Goal: Task Accomplishment & Management: Complete application form

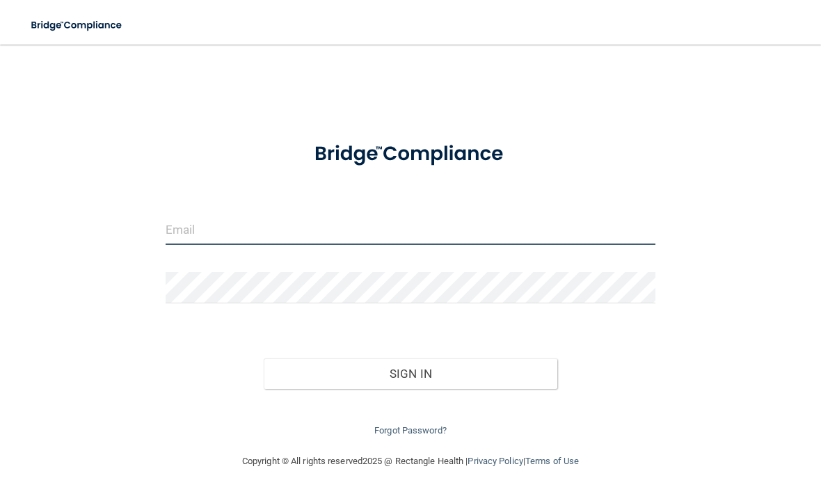
click at [307, 227] on input "email" at bounding box center [411, 228] width 490 height 31
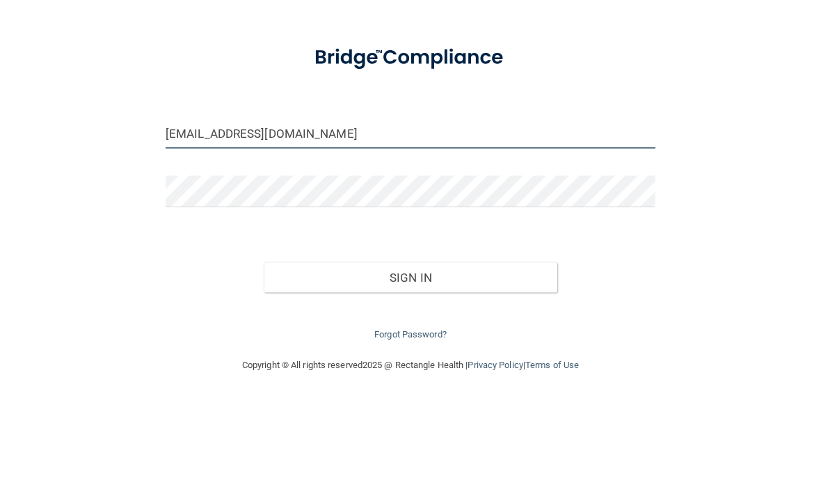
type input "[EMAIL_ADDRESS][DOMAIN_NAME]"
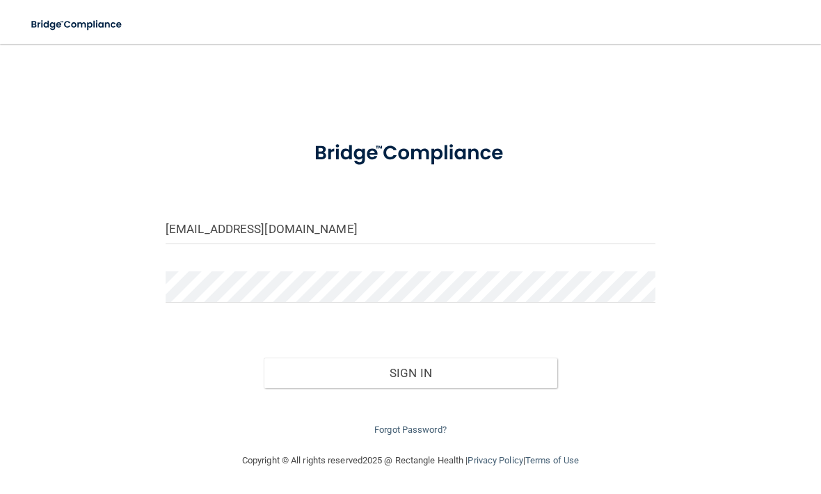
click at [417, 364] on button "Sign In" at bounding box center [410, 373] width 293 height 31
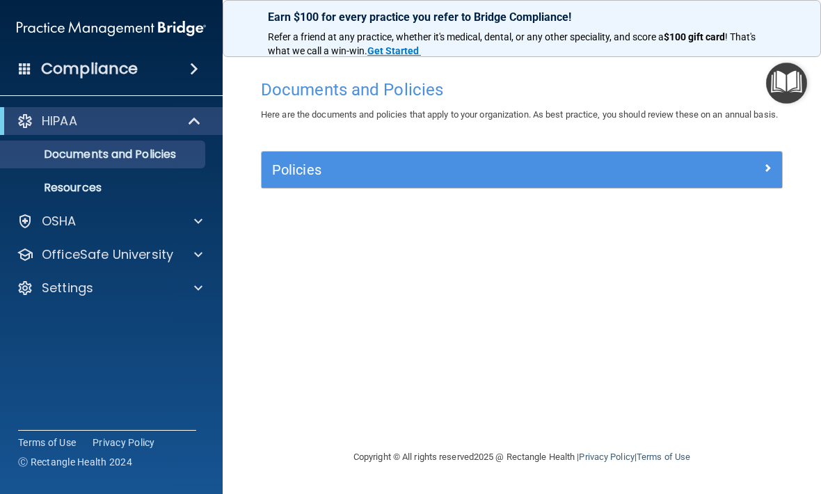
click at [195, 220] on span at bounding box center [198, 221] width 8 height 17
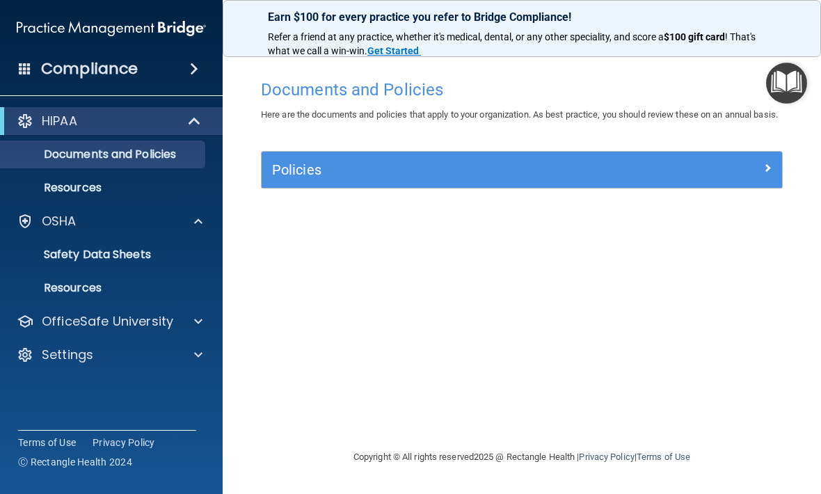
click at [95, 283] on p "Resources" at bounding box center [104, 288] width 190 height 14
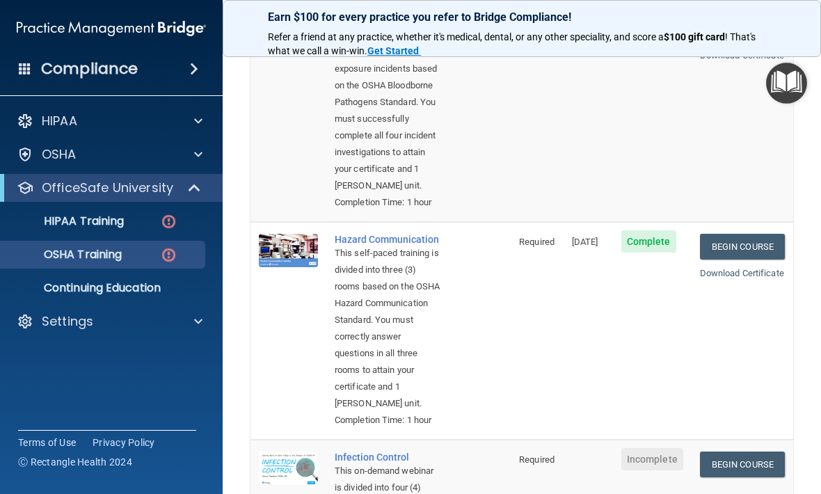
scroll to position [209, 0]
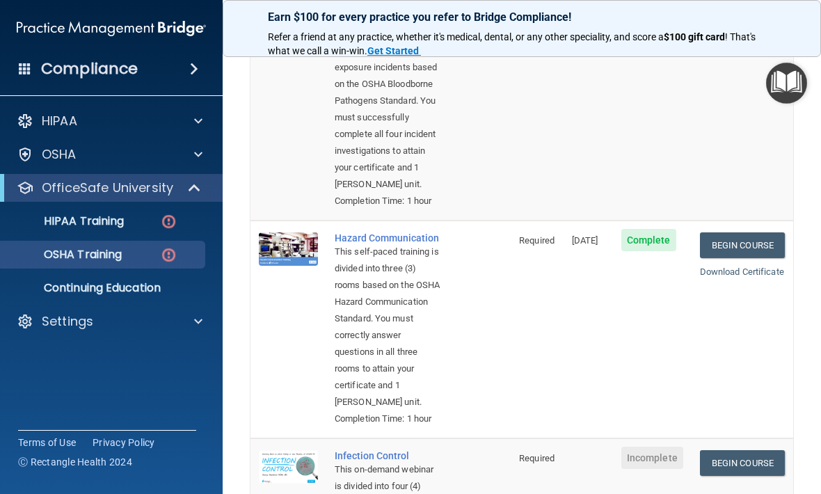
click at [748, 277] on link "Download Certificate" at bounding box center [742, 271] width 84 height 10
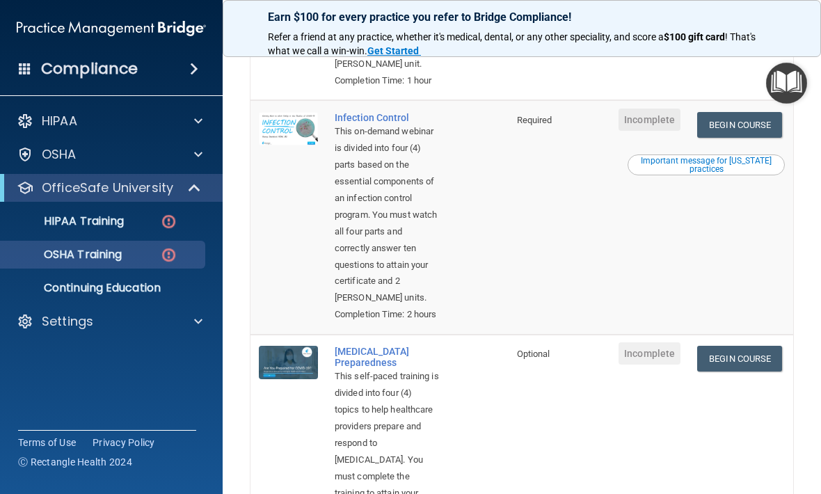
scroll to position [556, 0]
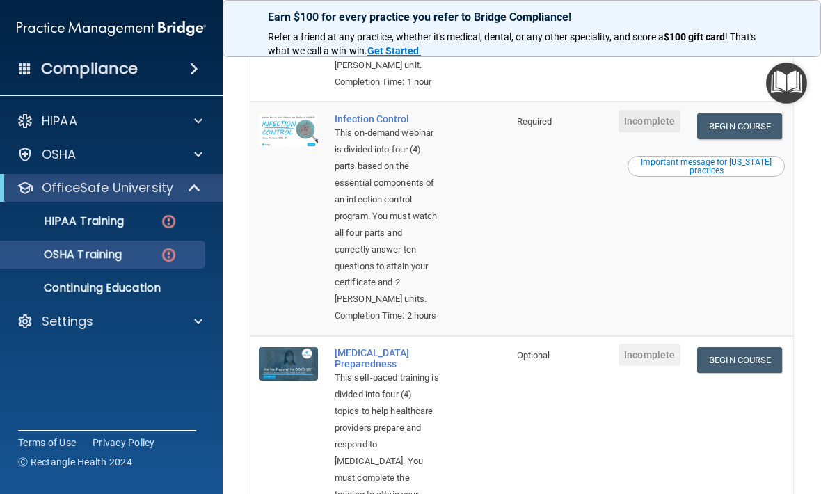
click at [162, 225] on img at bounding box center [168, 221] width 17 height 17
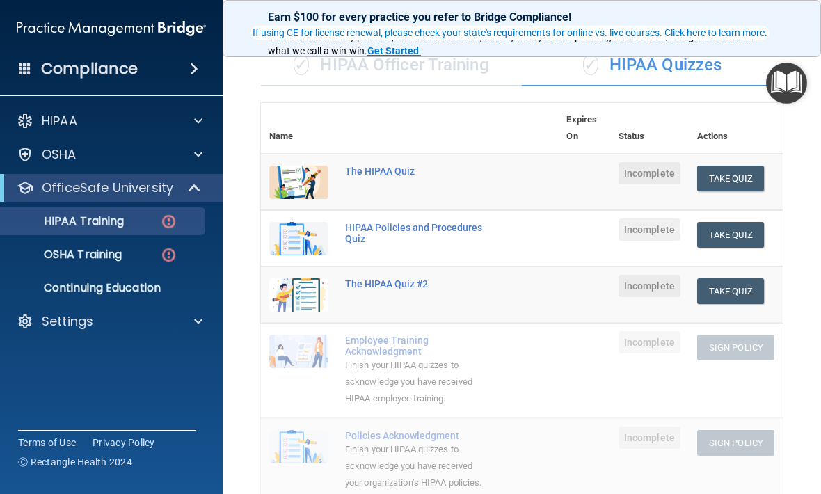
scroll to position [106, 0]
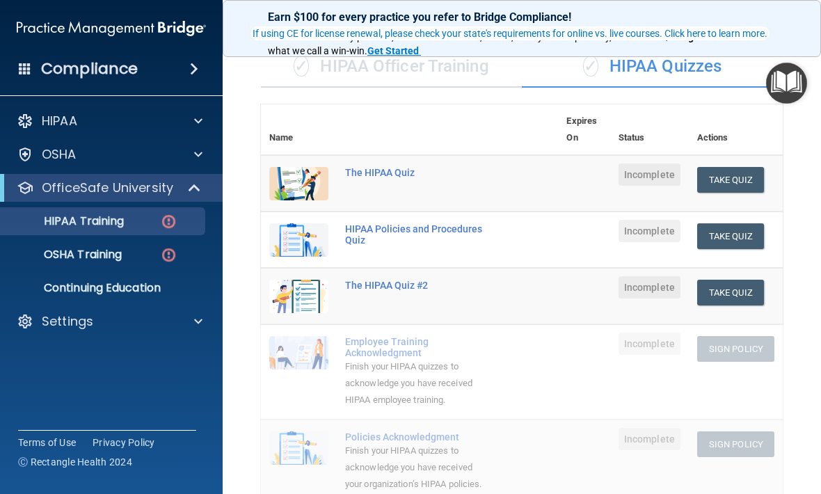
click at [724, 175] on button "Take Quiz" at bounding box center [730, 180] width 67 height 26
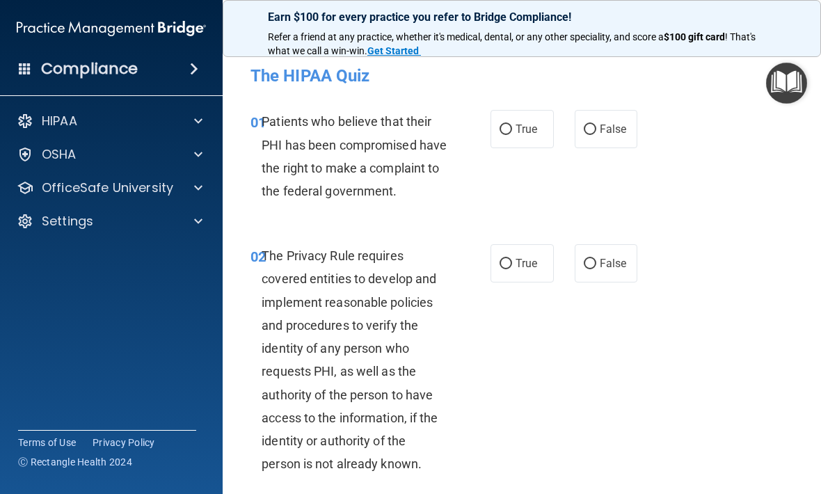
click at [503, 130] on input "True" at bounding box center [505, 129] width 13 height 10
radio input "true"
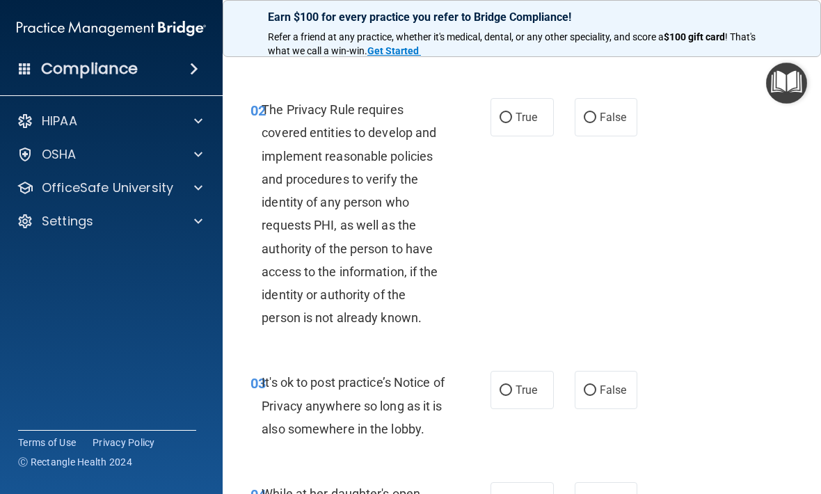
scroll to position [147, 0]
click at [595, 122] on input "False" at bounding box center [589, 117] width 13 height 10
radio input "true"
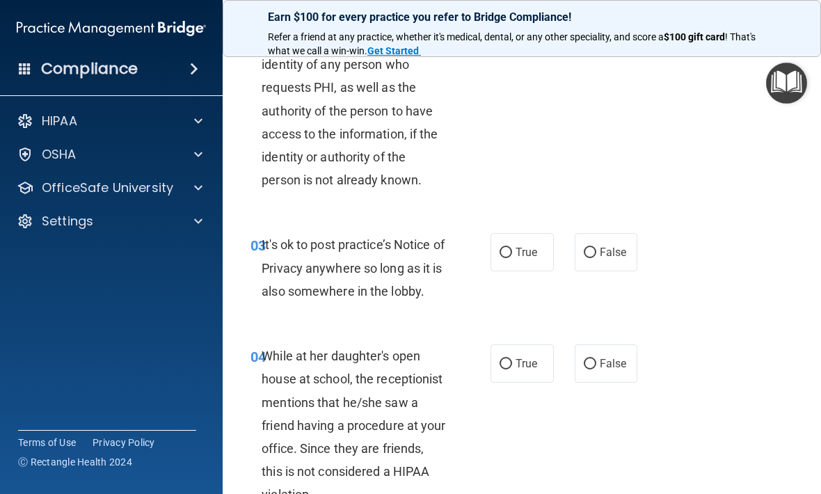
scroll to position [284, 0]
click at [509, 257] on input "True" at bounding box center [505, 252] width 13 height 10
radio input "true"
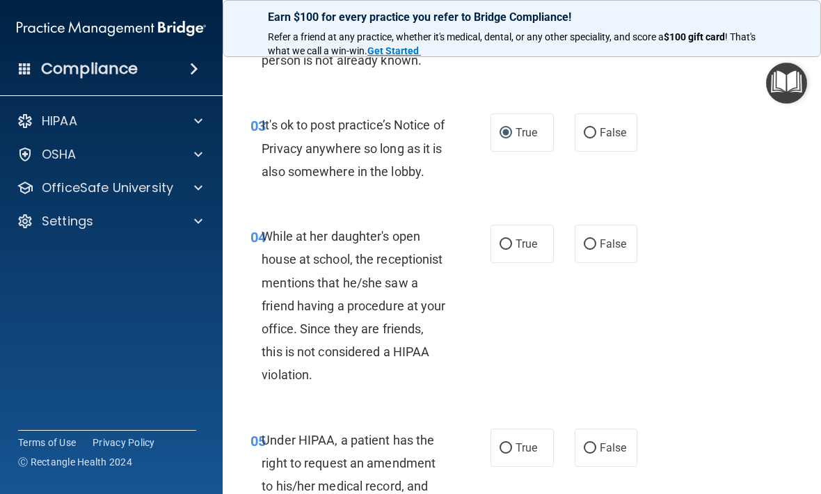
scroll to position [404, 0]
click at [592, 249] on input "False" at bounding box center [589, 244] width 13 height 10
radio input "true"
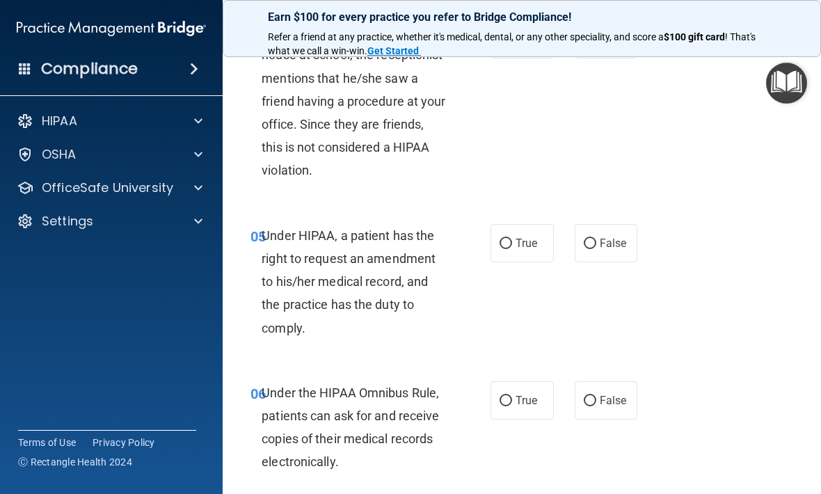
scroll to position [665, 0]
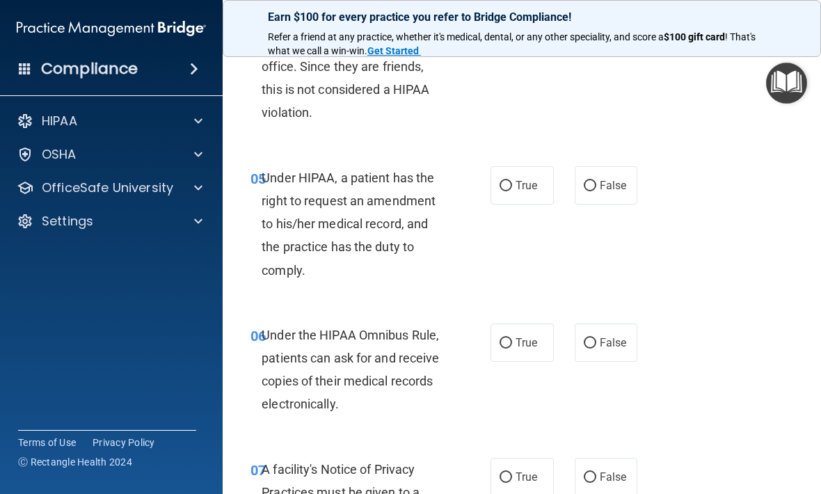
click at [505, 191] on input "True" at bounding box center [505, 186] width 13 height 10
radio input "true"
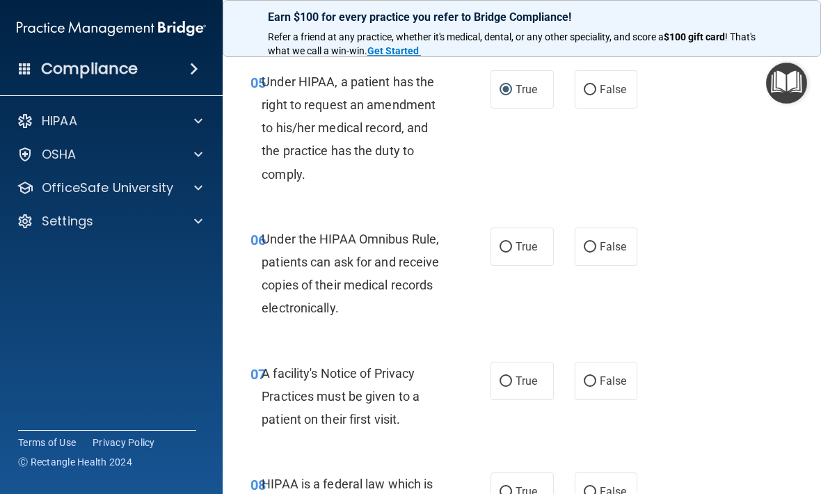
scroll to position [763, 0]
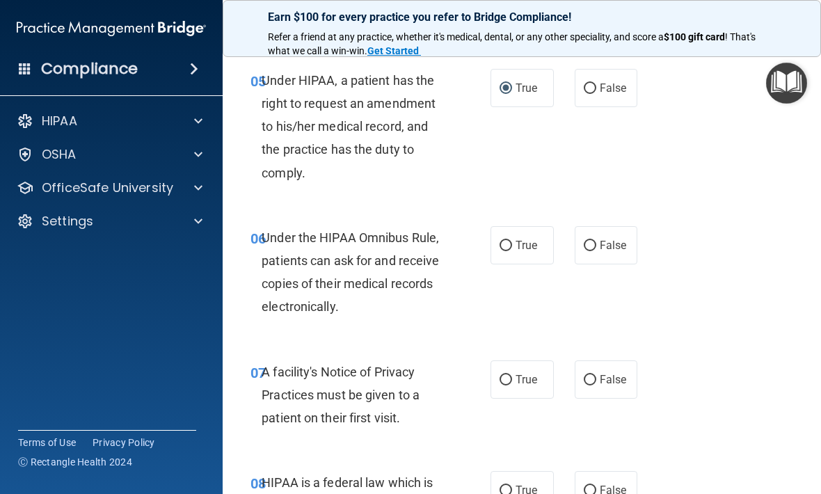
click at [506, 251] on input "True" at bounding box center [505, 246] width 13 height 10
radio input "true"
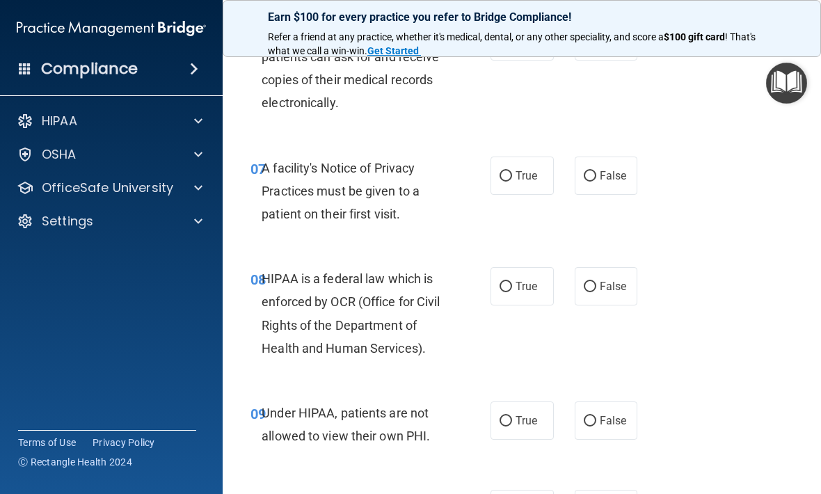
scroll to position [981, 0]
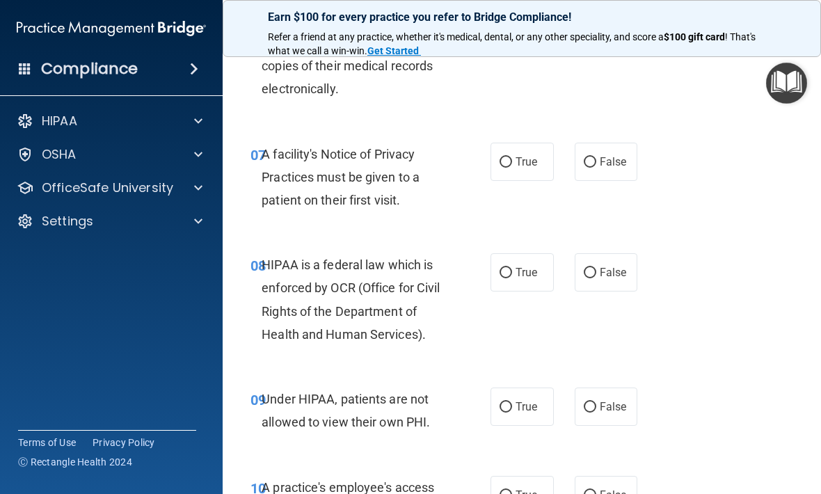
click at [508, 168] on input "True" at bounding box center [505, 162] width 13 height 10
radio input "true"
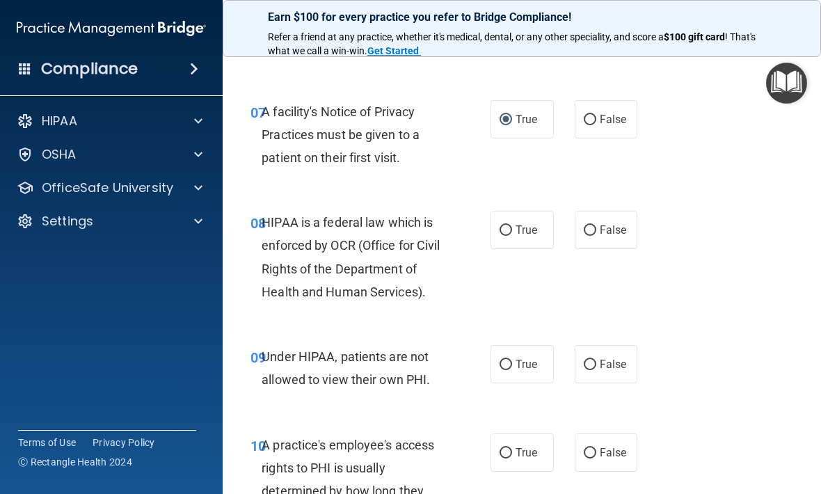
scroll to position [1025, 0]
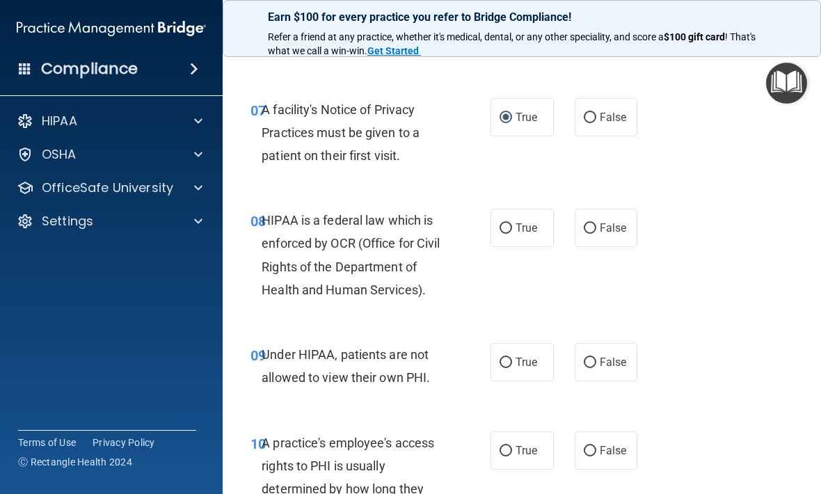
click at [510, 234] on input "True" at bounding box center [505, 228] width 13 height 10
radio input "true"
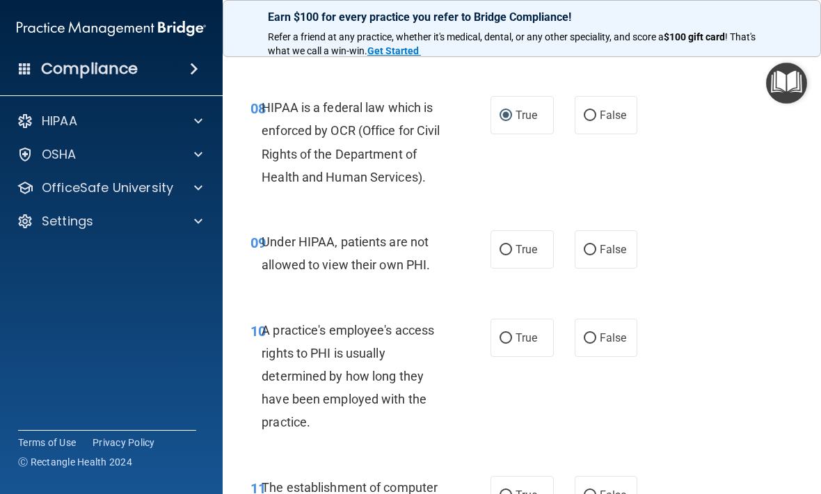
scroll to position [1138, 0]
click at [593, 255] on input "False" at bounding box center [589, 249] width 13 height 10
radio input "true"
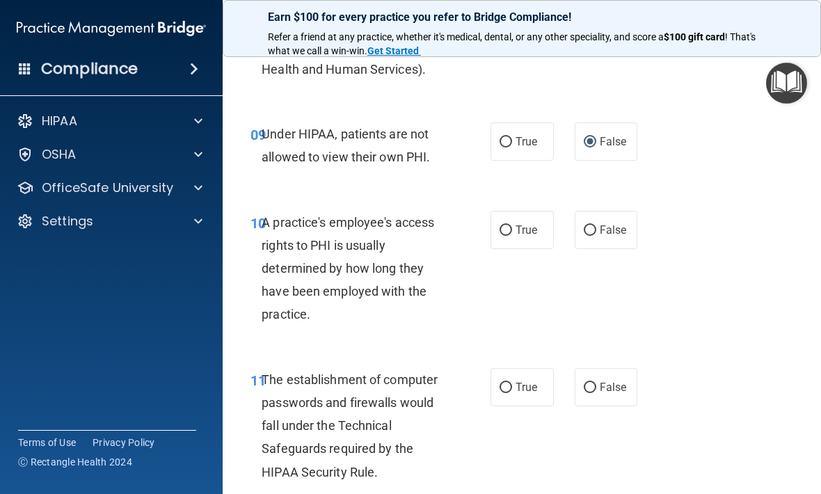
scroll to position [1246, 0]
click at [591, 235] on input "False" at bounding box center [589, 230] width 13 height 10
radio input "true"
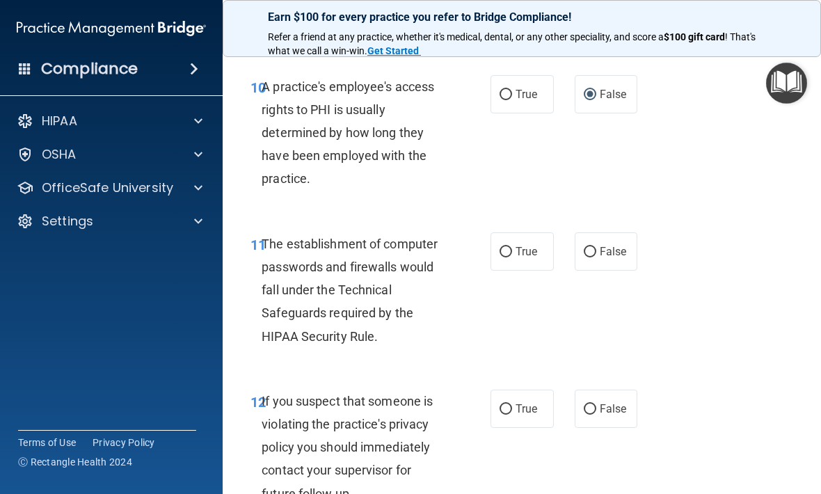
scroll to position [1382, 0]
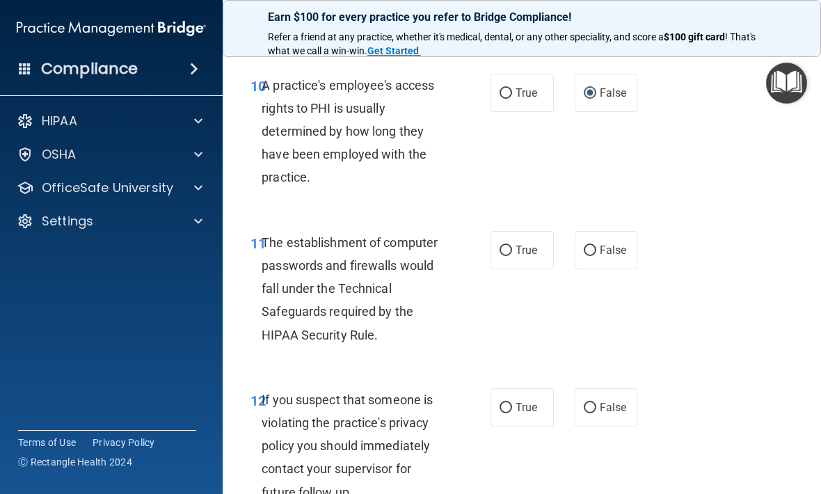
click at [507, 256] on input "True" at bounding box center [505, 250] width 13 height 10
radio input "true"
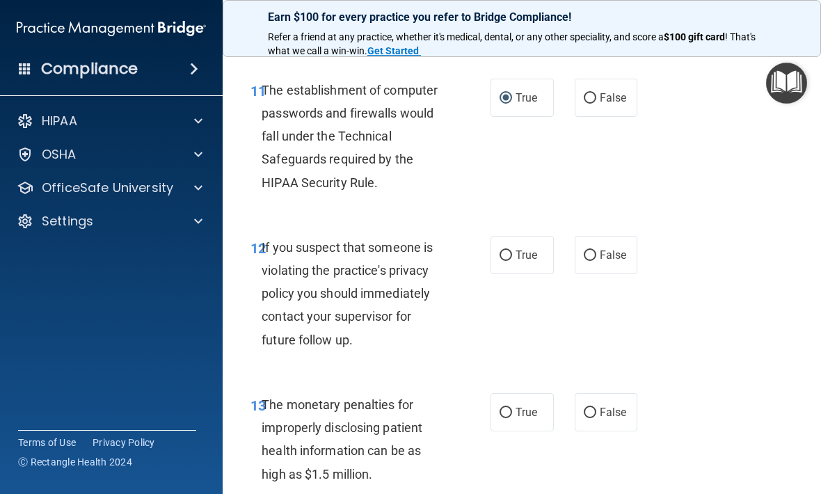
scroll to position [1550, 0]
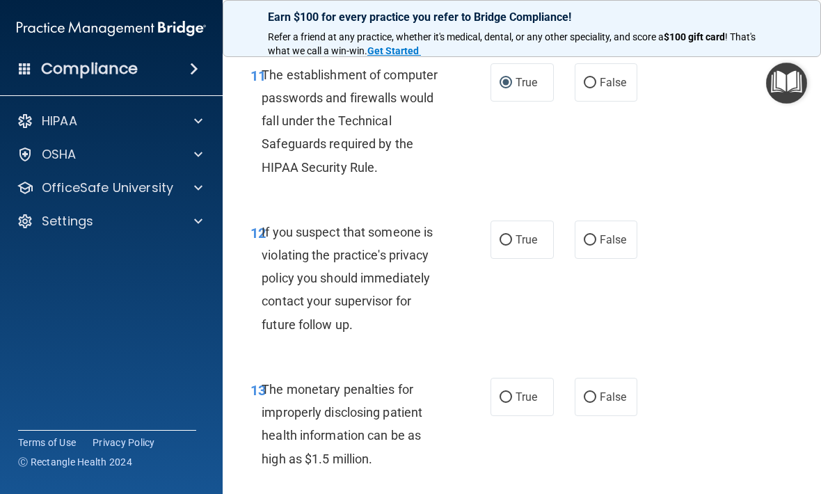
click at [510, 245] on input "True" at bounding box center [505, 240] width 13 height 10
radio input "true"
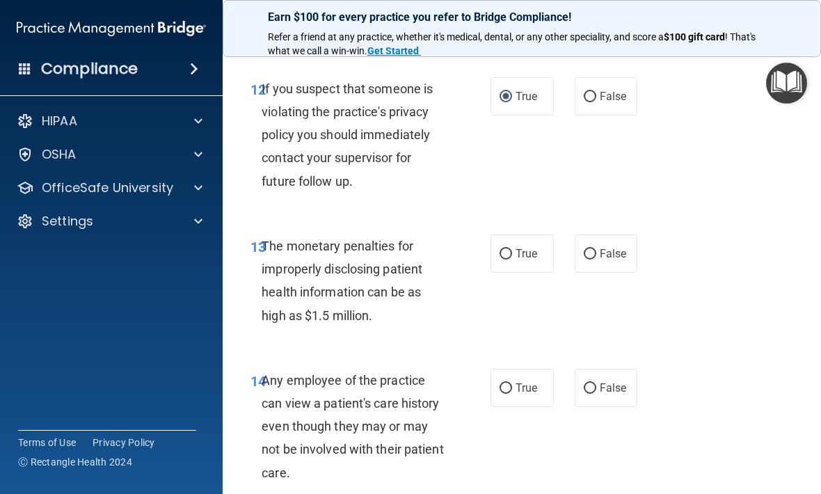
scroll to position [1694, 0]
click at [592, 259] on input "False" at bounding box center [589, 253] width 13 height 10
radio input "true"
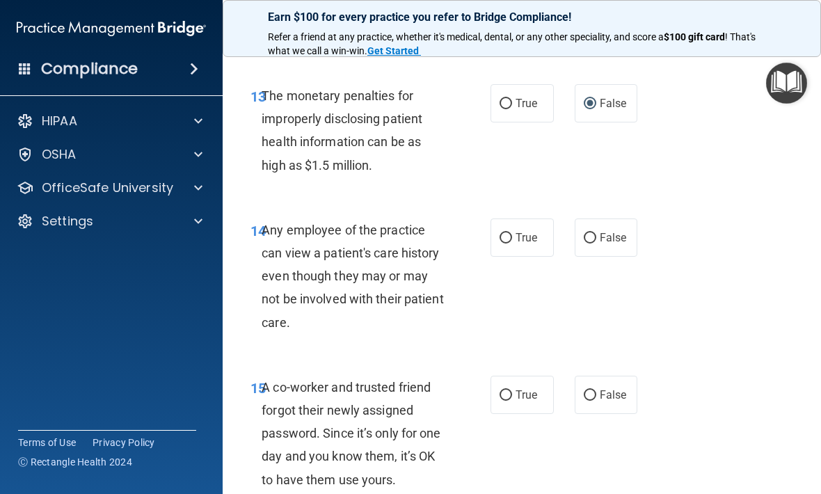
scroll to position [1844, 0]
click at [591, 243] on input "False" at bounding box center [589, 237] width 13 height 10
radio input "true"
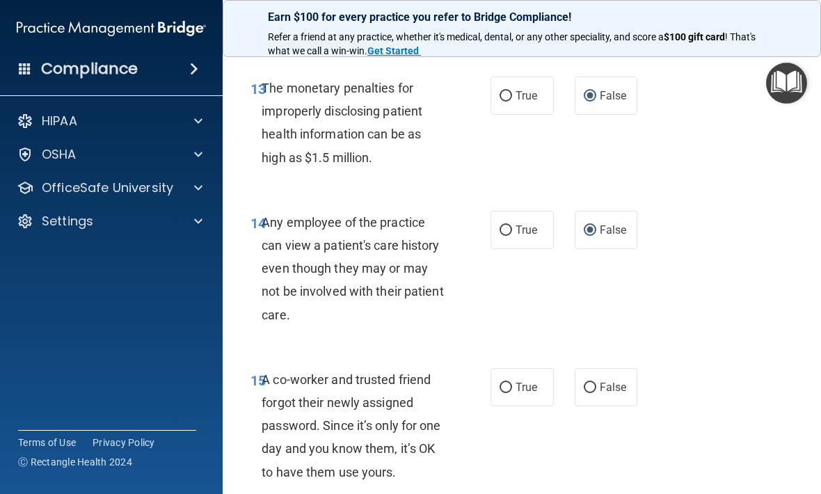
scroll to position [1852, 0]
click at [501, 101] on input "True" at bounding box center [505, 95] width 13 height 10
radio input "true"
radio input "false"
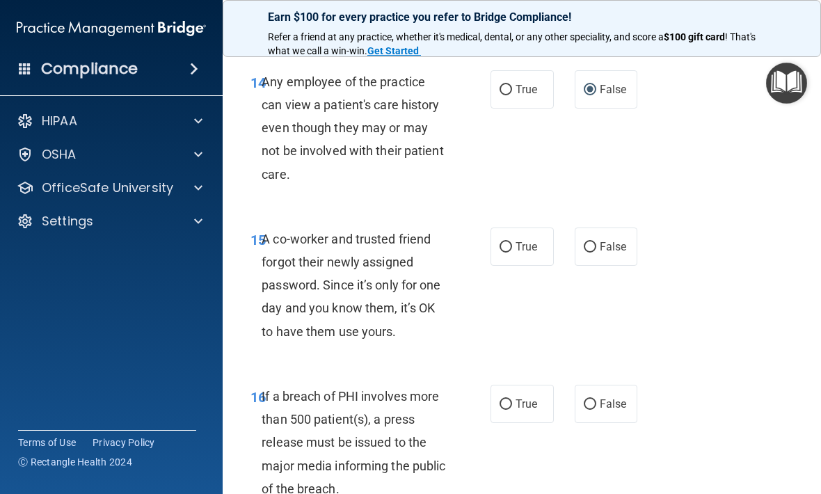
scroll to position [1992, 0]
click at [593, 252] on input "False" at bounding box center [589, 246] width 13 height 10
radio input "true"
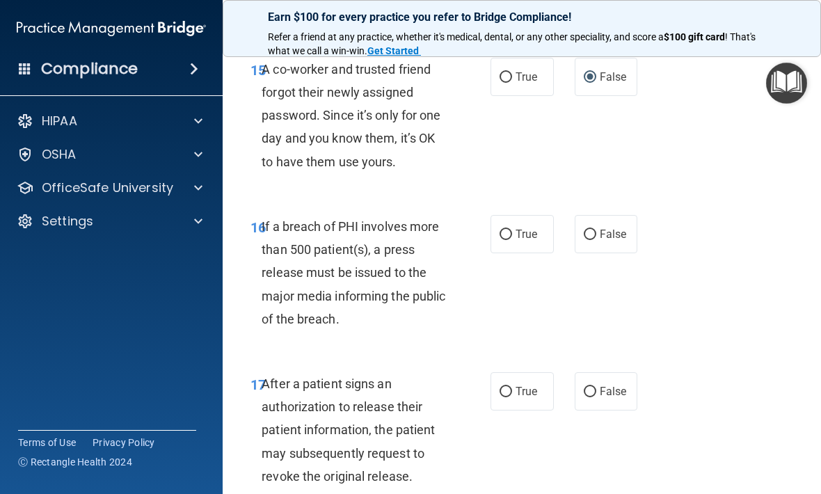
scroll to position [2167, 0]
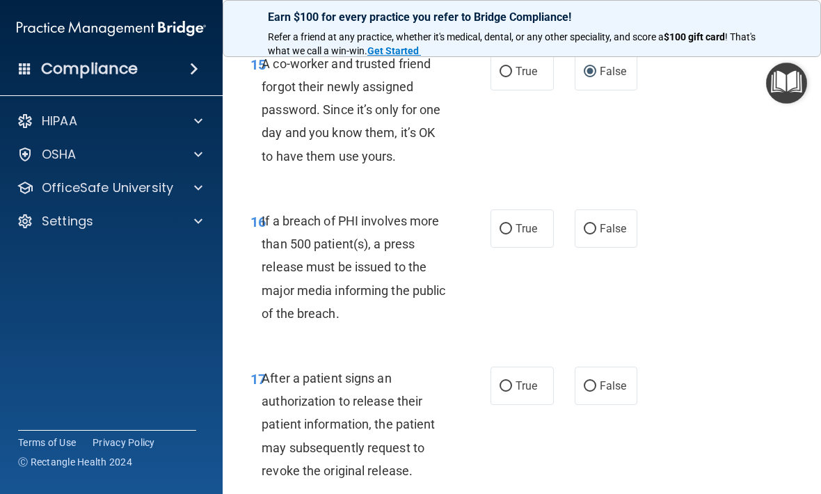
click at [511, 234] on input "True" at bounding box center [505, 229] width 13 height 10
radio input "true"
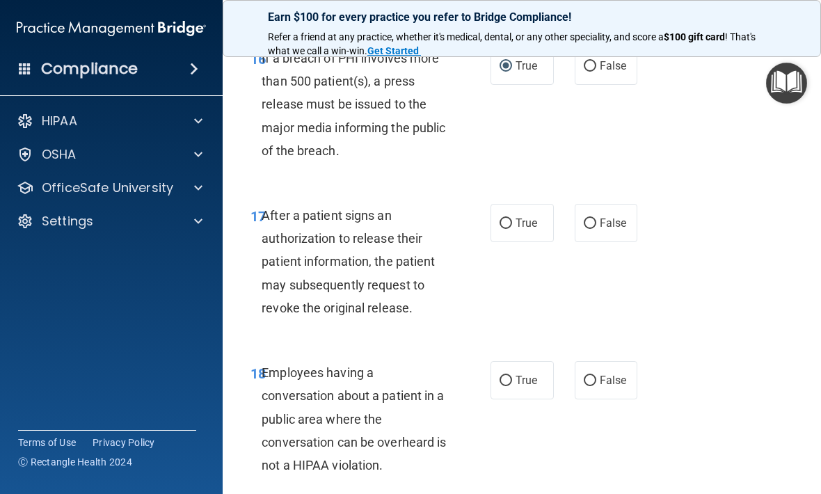
scroll to position [2331, 0]
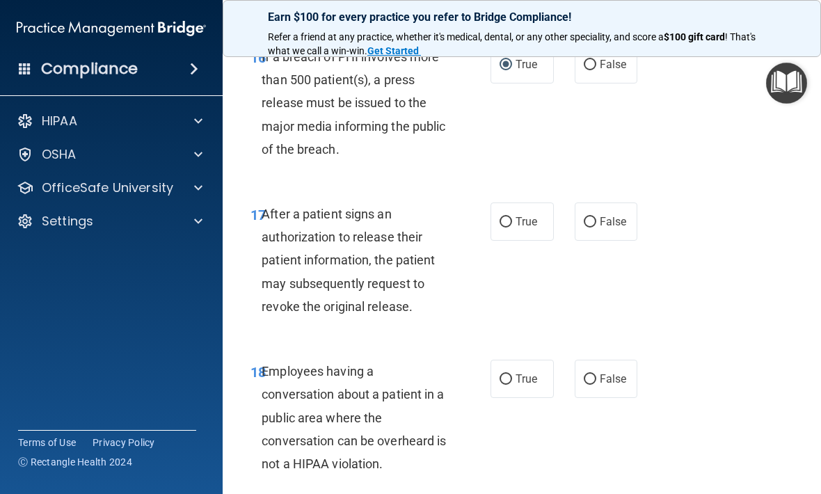
click at [503, 227] on input "True" at bounding box center [505, 222] width 13 height 10
radio input "true"
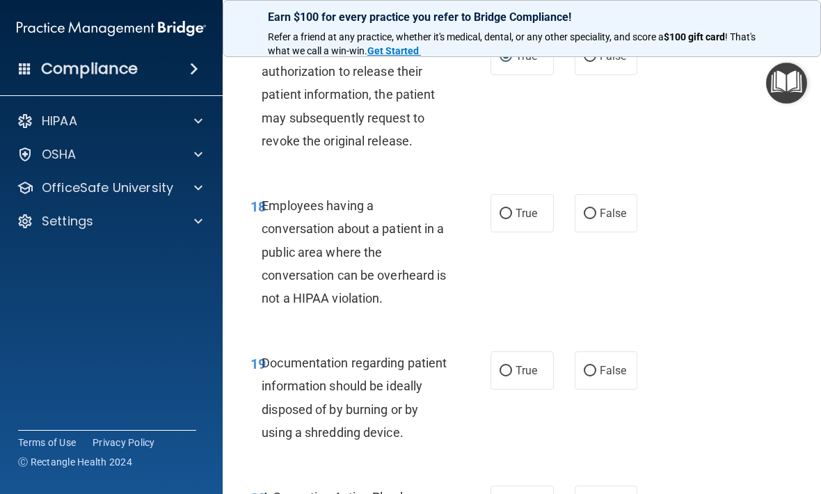
scroll to position [2497, 0]
click at [590, 218] on input "False" at bounding box center [589, 213] width 13 height 10
radio input "true"
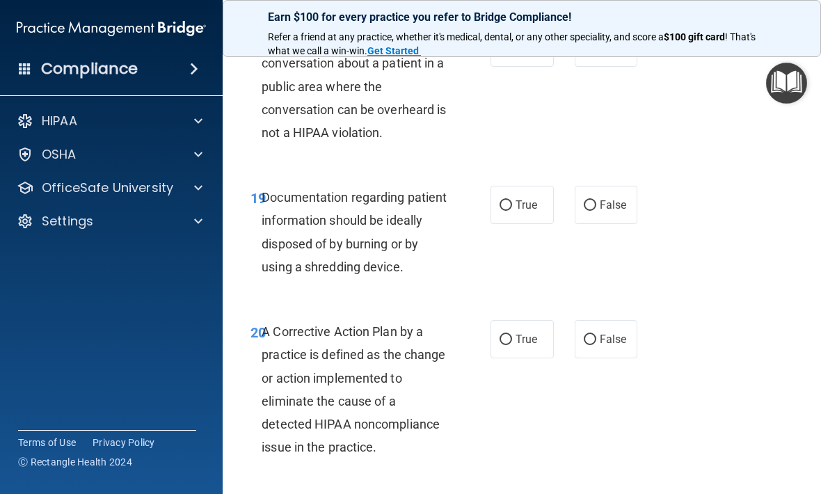
scroll to position [2662, 0]
click at [508, 211] on input "True" at bounding box center [505, 205] width 13 height 10
radio input "true"
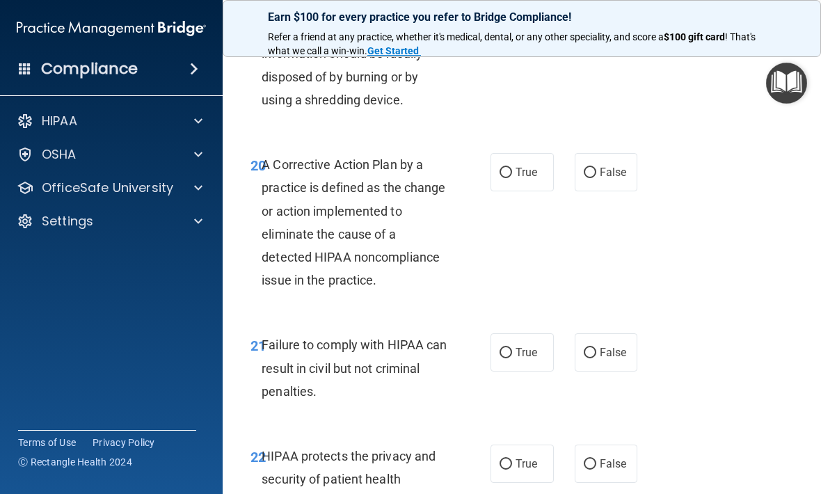
scroll to position [2839, 0]
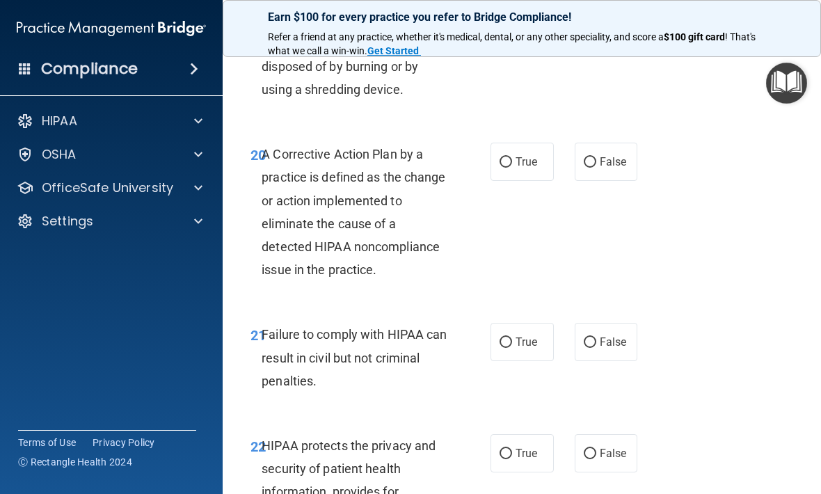
click at [509, 168] on input "True" at bounding box center [505, 162] width 13 height 10
radio input "true"
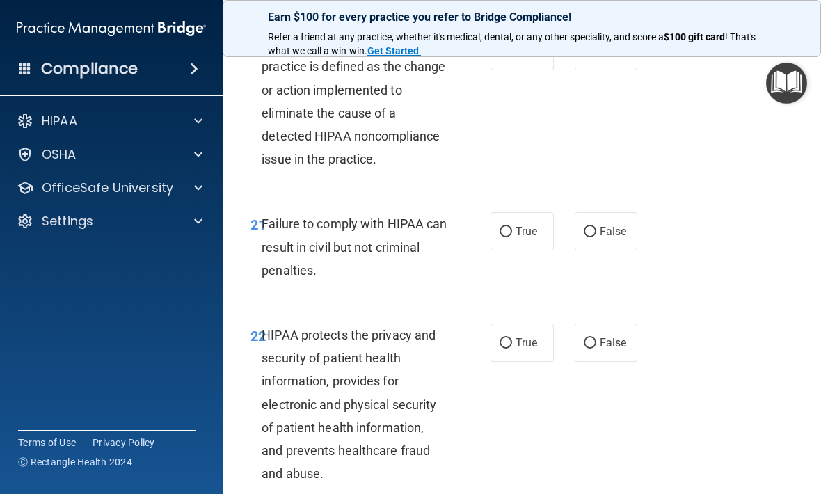
scroll to position [2951, 0]
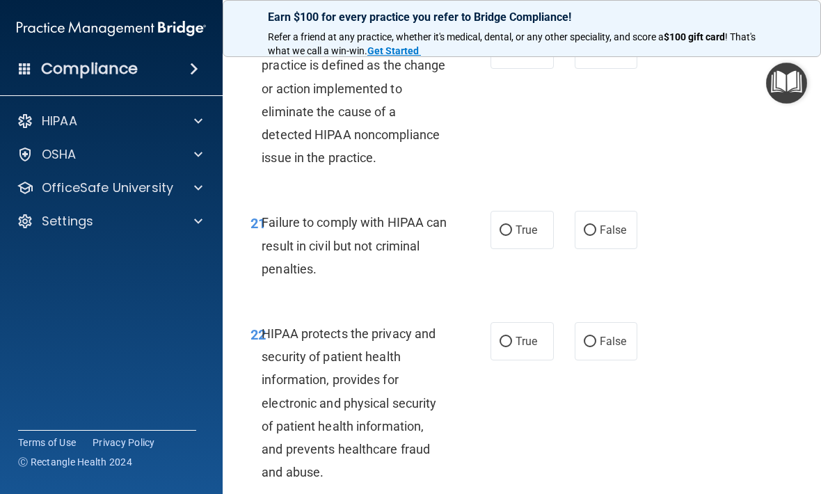
click at [595, 234] on input "False" at bounding box center [589, 230] width 13 height 10
radio input "true"
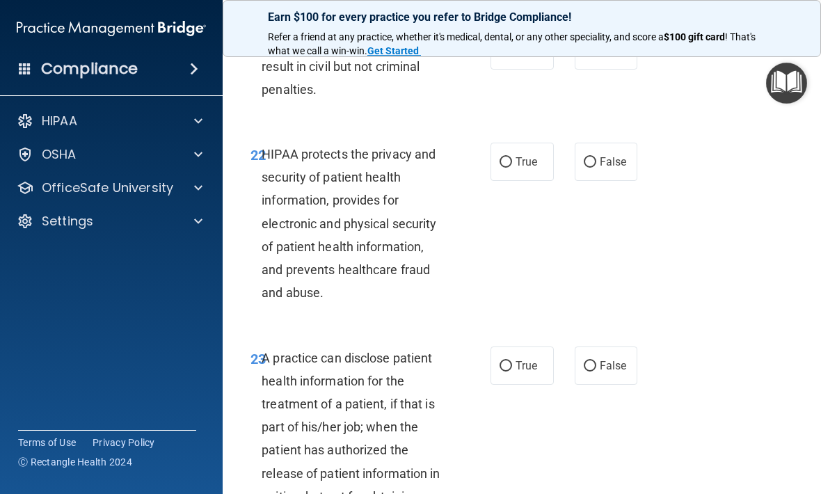
scroll to position [3131, 0]
click at [500, 175] on label "True" at bounding box center [521, 161] width 63 height 38
click at [500, 167] on input "True" at bounding box center [505, 161] width 13 height 10
radio input "true"
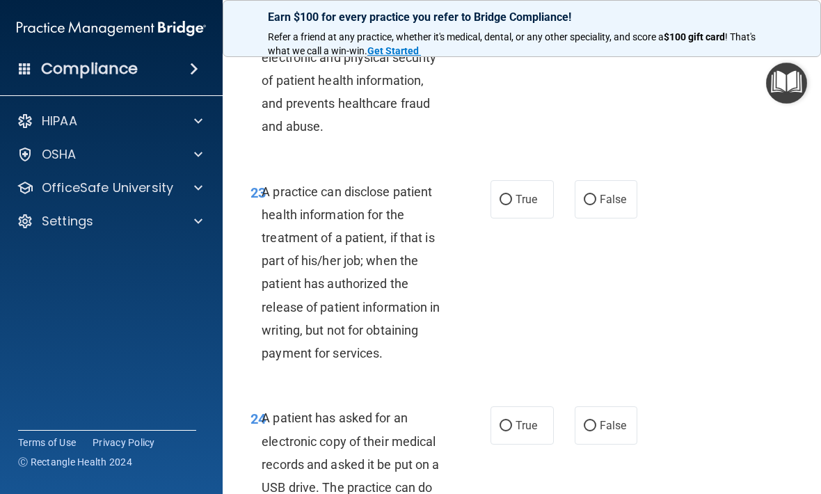
scroll to position [3298, 0]
click at [507, 217] on label "True" at bounding box center [521, 198] width 63 height 38
click at [507, 204] on input "True" at bounding box center [505, 199] width 13 height 10
radio input "true"
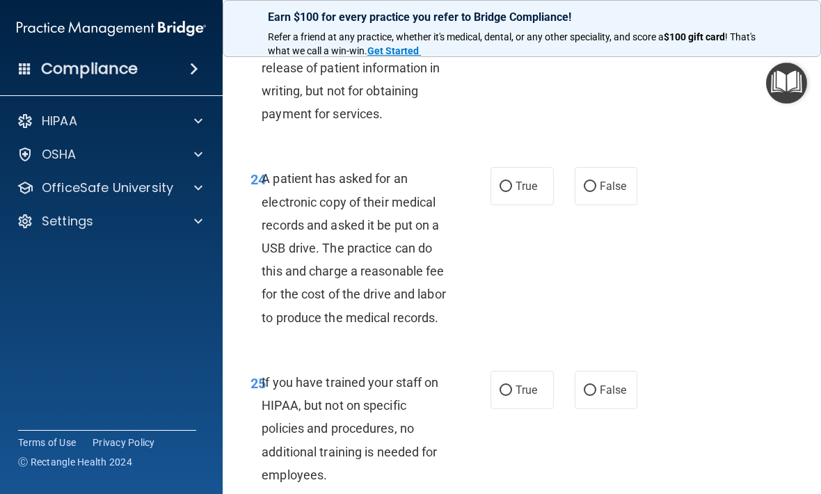
scroll to position [3537, 0]
click at [590, 188] on input "False" at bounding box center [589, 186] width 13 height 10
radio input "true"
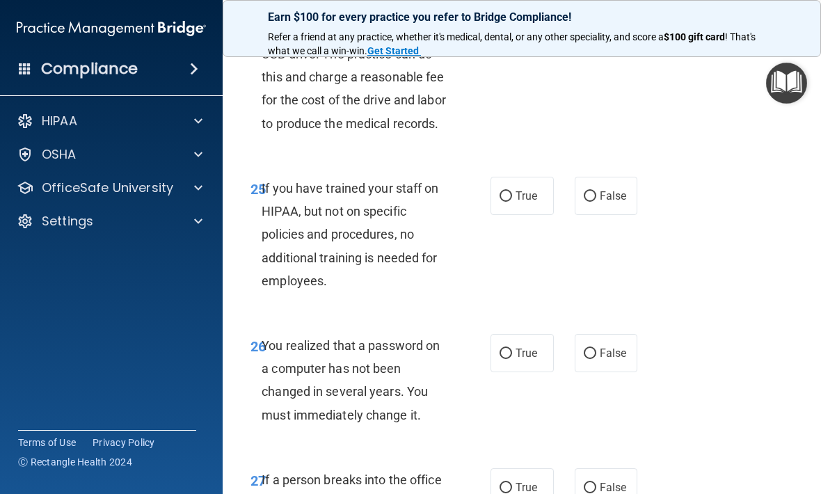
scroll to position [3731, 0]
click at [656, 215] on div "25 If you have trained your staff on HIPAA, but not on specific policies and pr…" at bounding box center [521, 237] width 563 height 157
click at [585, 201] on input "False" at bounding box center [589, 196] width 13 height 10
radio input "true"
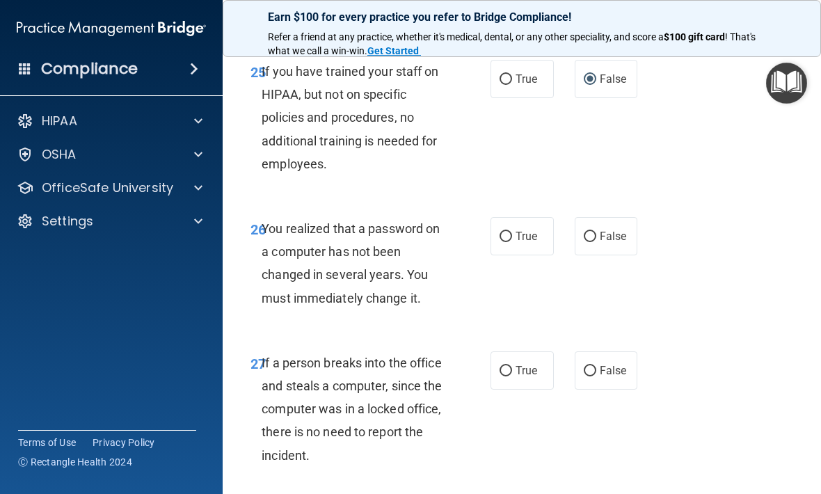
scroll to position [3848, 0]
click at [509, 241] on input "True" at bounding box center [505, 236] width 13 height 10
radio input "true"
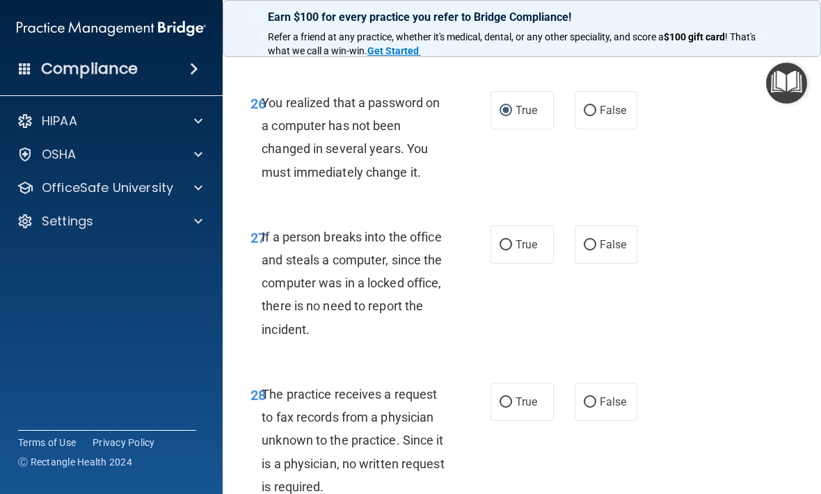
scroll to position [3974, 0]
click at [590, 250] on input "False" at bounding box center [589, 244] width 13 height 10
radio input "true"
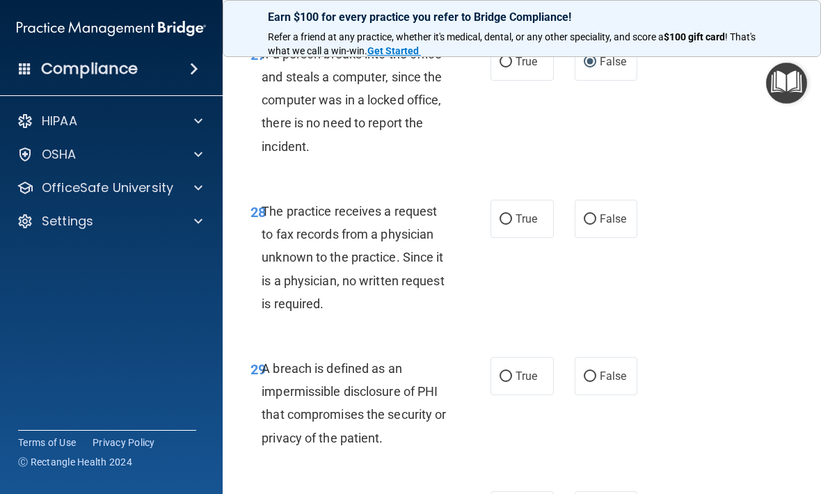
scroll to position [4156, 0]
click at [588, 224] on input "False" at bounding box center [589, 218] width 13 height 10
radio input "true"
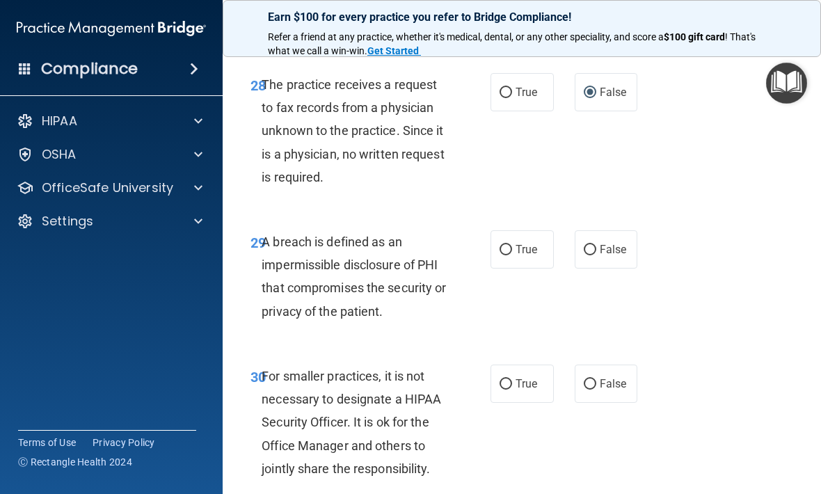
scroll to position [4283, 0]
click at [510, 255] on input "True" at bounding box center [505, 249] width 13 height 10
radio input "true"
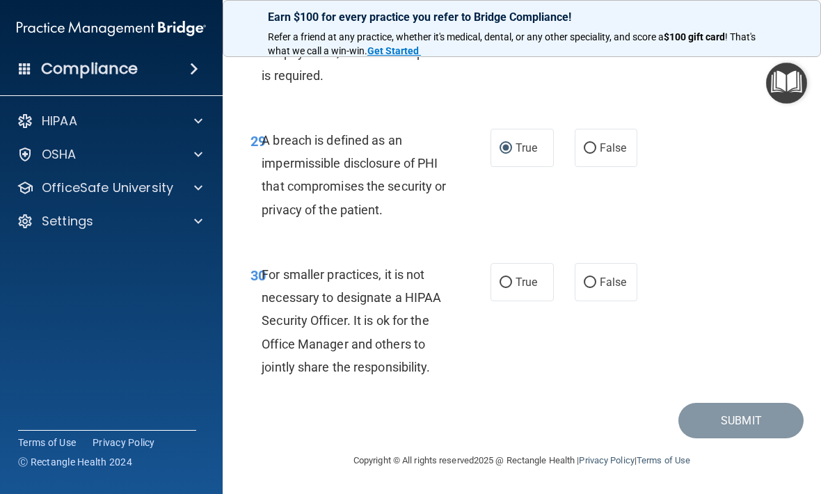
scroll to position [4398, 0]
click at [585, 288] on input "False" at bounding box center [589, 282] width 13 height 10
radio input "true"
click at [726, 423] on button "Submit" at bounding box center [740, 420] width 125 height 35
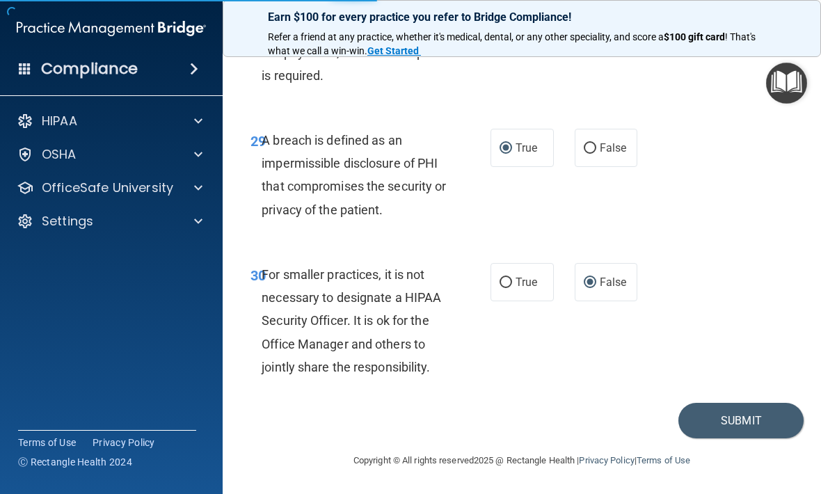
click at [729, 421] on button "Submit" at bounding box center [740, 420] width 125 height 35
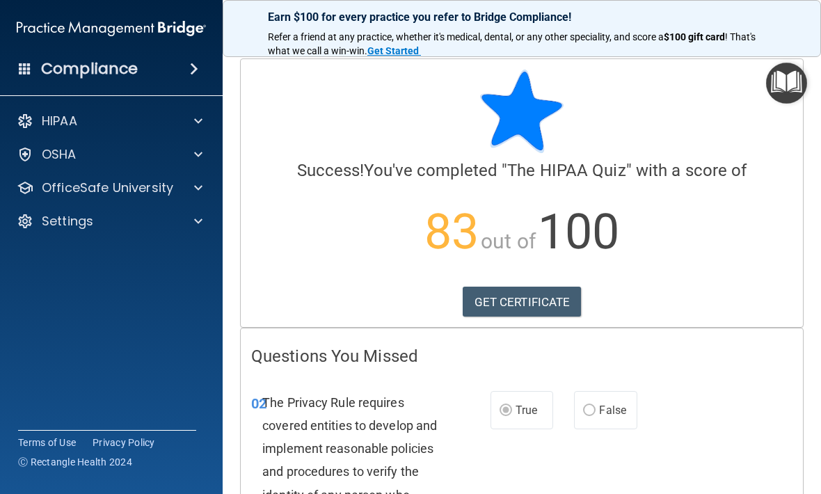
click at [522, 298] on link "GET CERTIFICATE" at bounding box center [521, 302] width 119 height 31
click at [197, 122] on span at bounding box center [198, 121] width 8 height 17
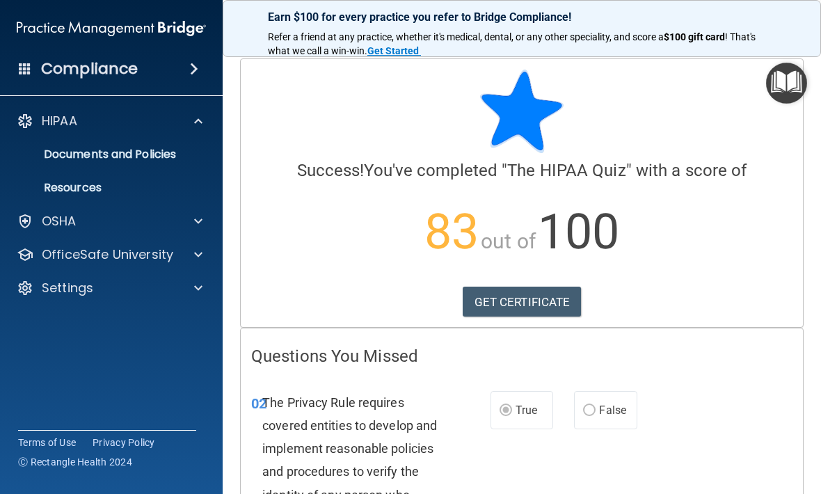
click at [144, 161] on p "Documents and Policies" at bounding box center [104, 154] width 190 height 14
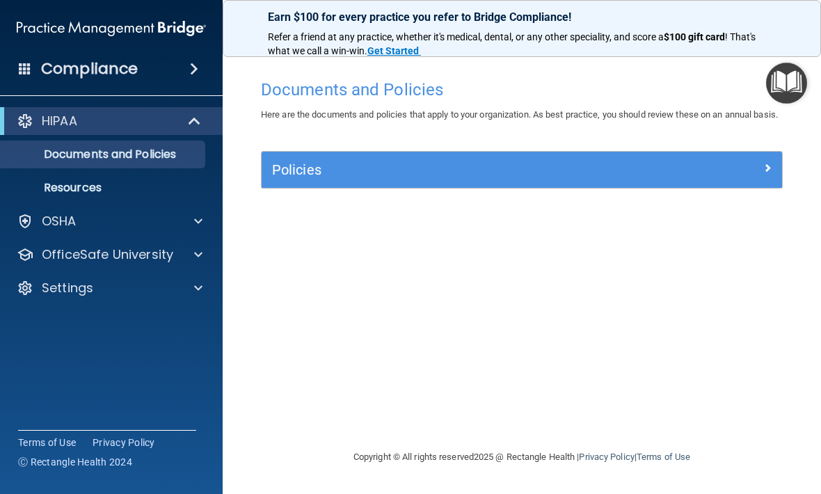
click at [375, 177] on div "Policies" at bounding box center [456, 170] width 390 height 22
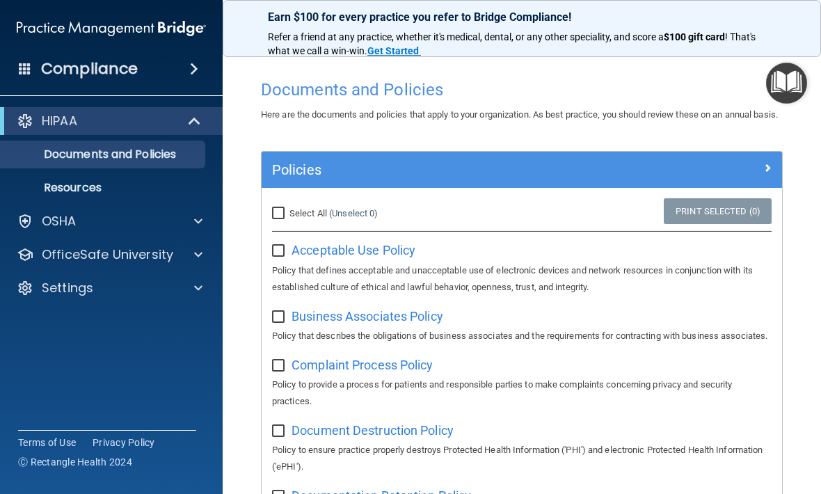
scroll to position [-1, 0]
click at [145, 213] on div "OSHA" at bounding box center [92, 221] width 172 height 17
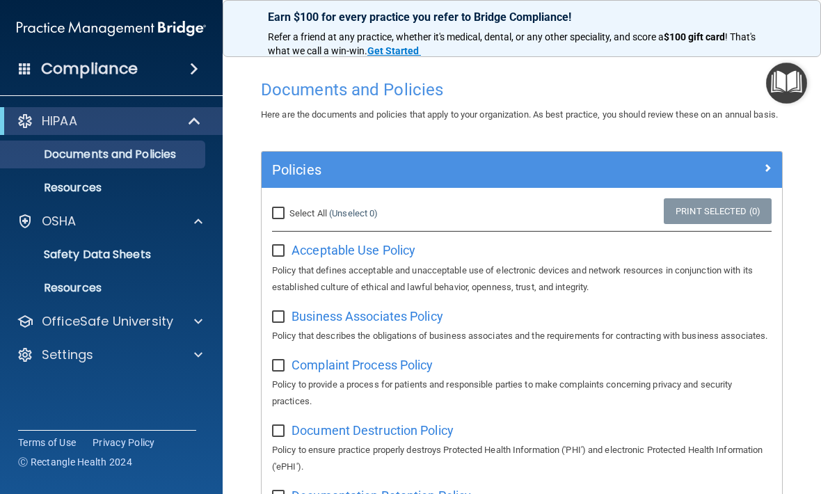
click at [192, 318] on div at bounding box center [196, 321] width 35 height 17
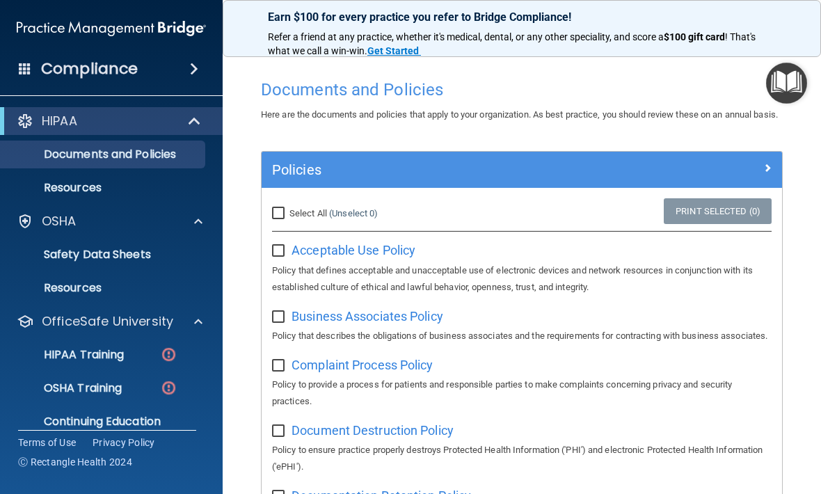
click at [124, 352] on p "HIPAA Training" at bounding box center [66, 355] width 115 height 14
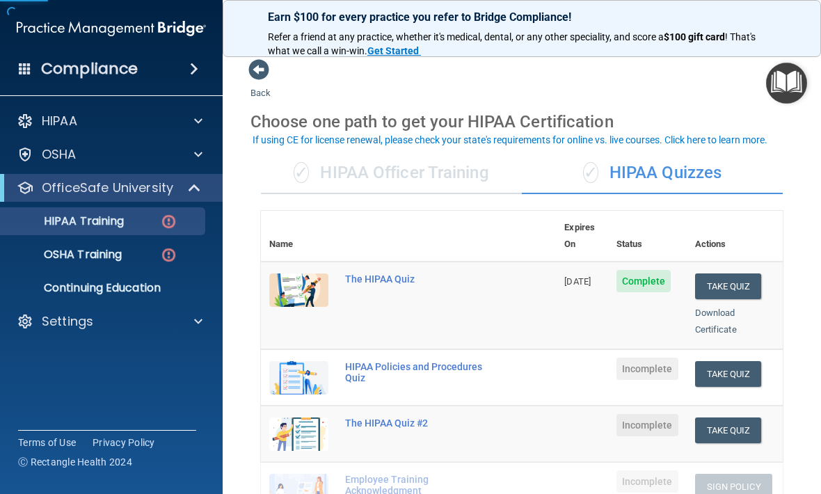
click at [124, 222] on p "HIPAA Training" at bounding box center [66, 221] width 115 height 14
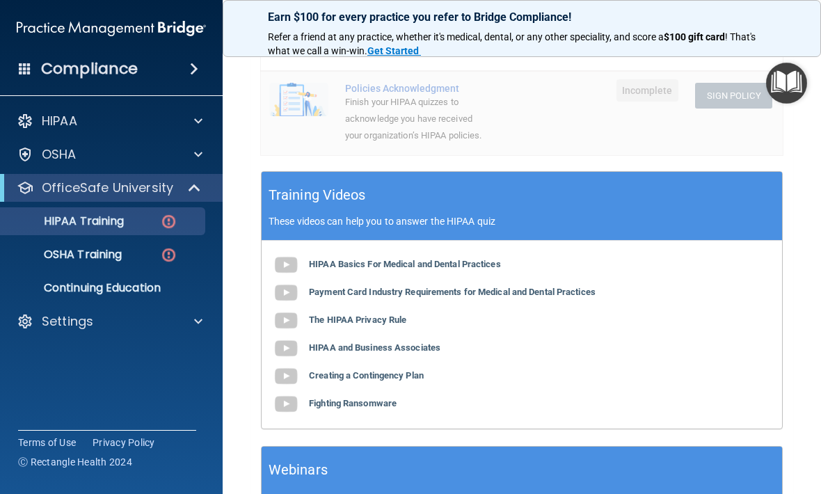
scroll to position [490, 0]
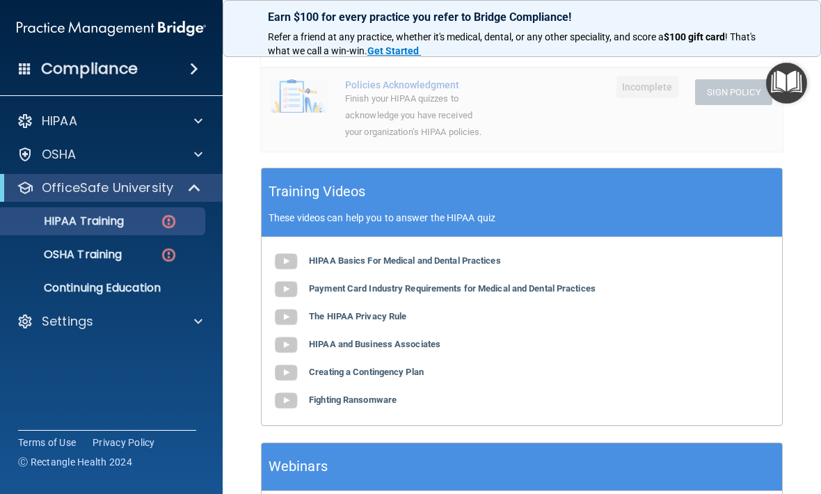
click at [191, 325] on div at bounding box center [196, 321] width 35 height 17
click at [76, 393] on p "Sign Out" at bounding box center [104, 388] width 190 height 14
